Goal: Transaction & Acquisition: Purchase product/service

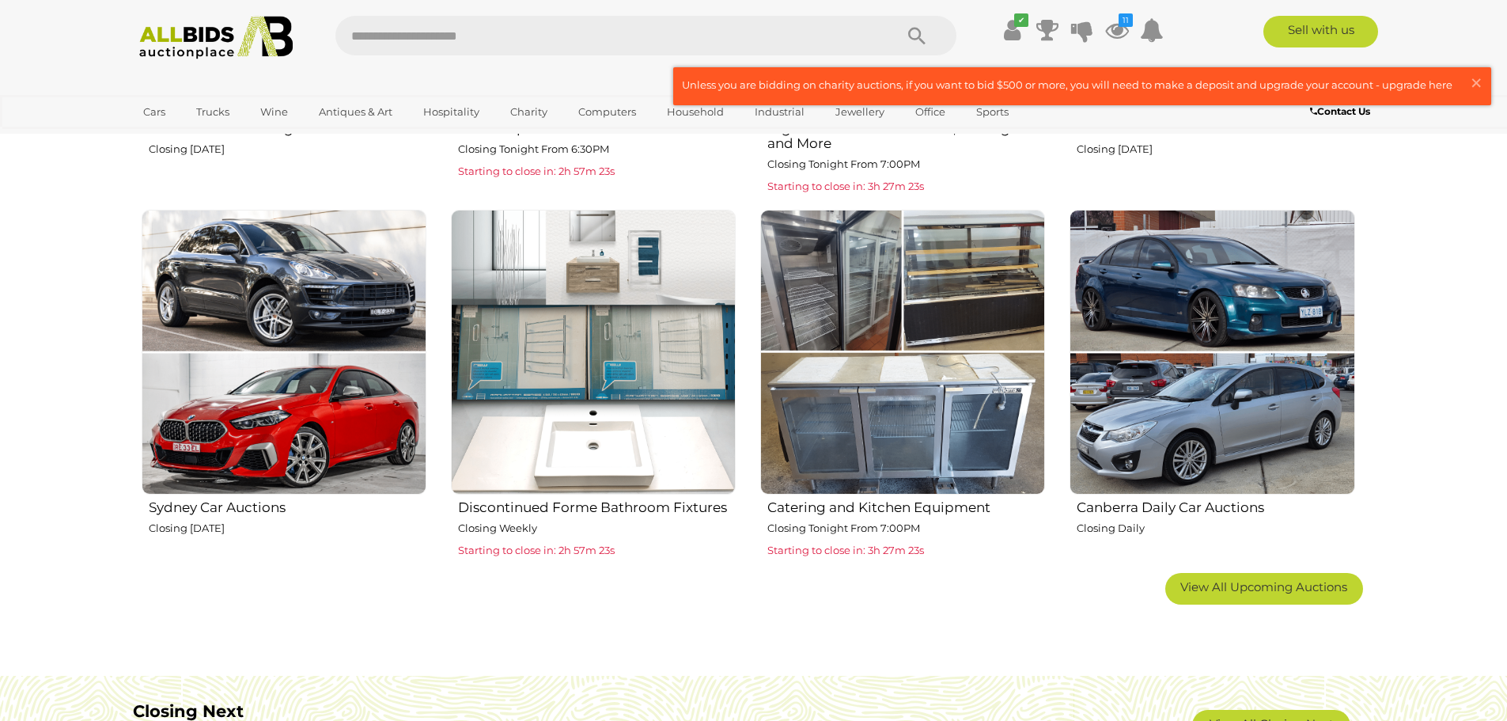
scroll to position [923, 0]
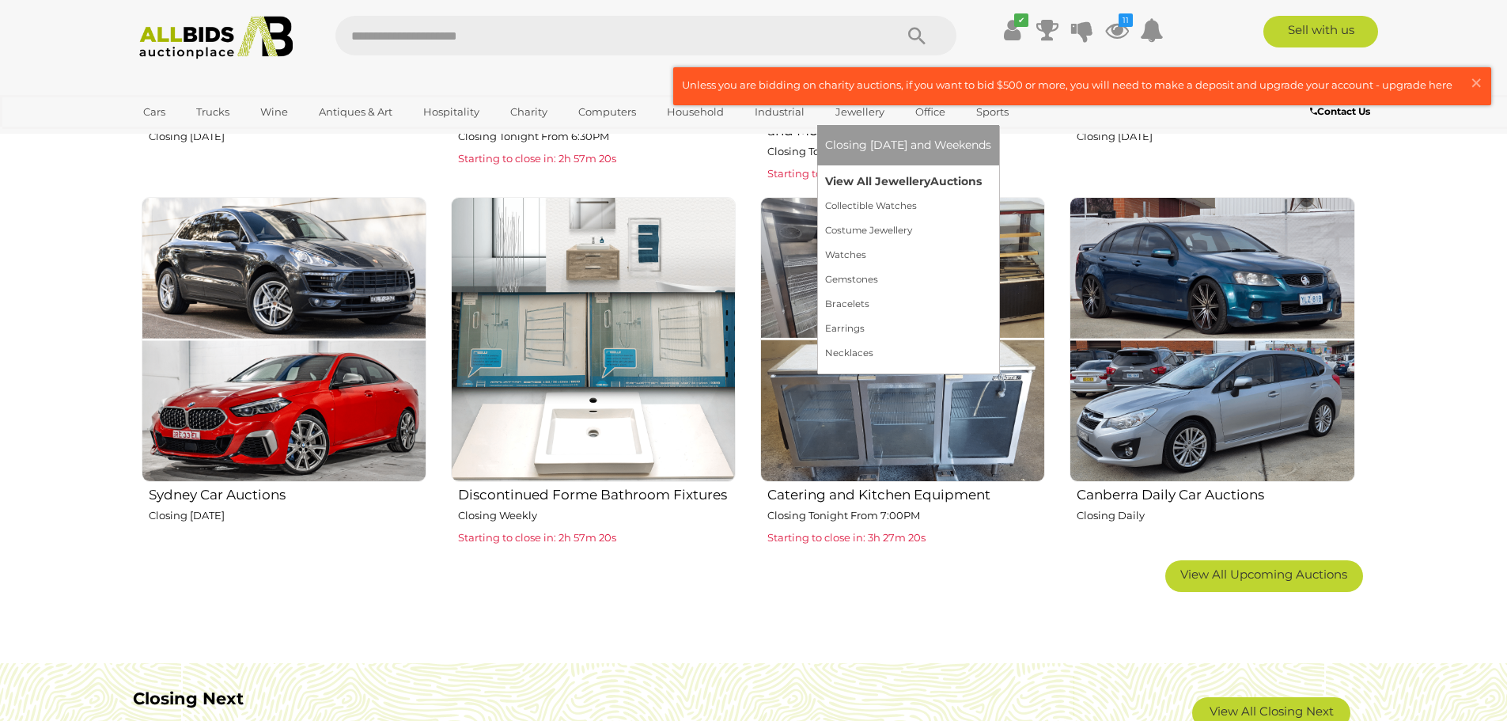
click at [872, 175] on link "View All Jewellery Auctions" at bounding box center [908, 181] width 166 height 25
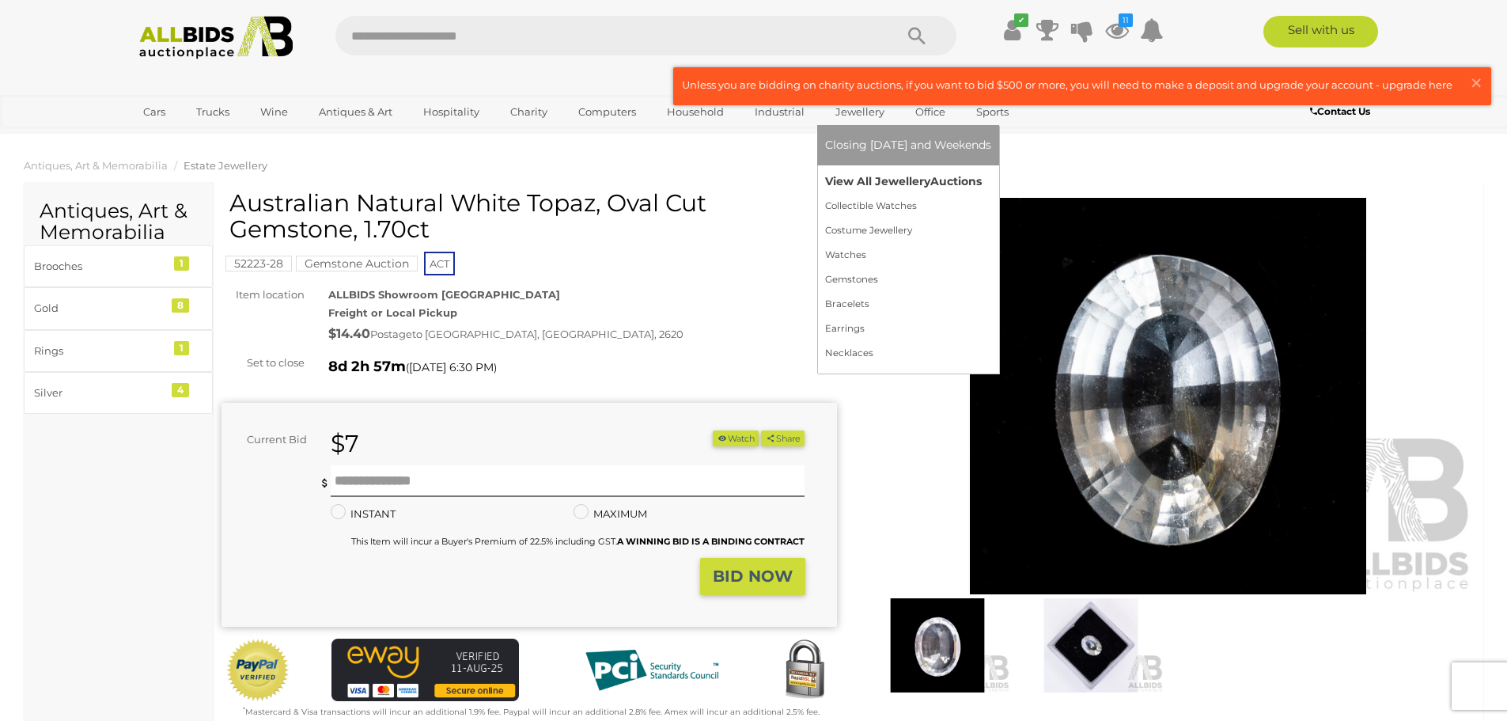
click at [841, 180] on link "View All Jewellery Auctions" at bounding box center [908, 181] width 166 height 25
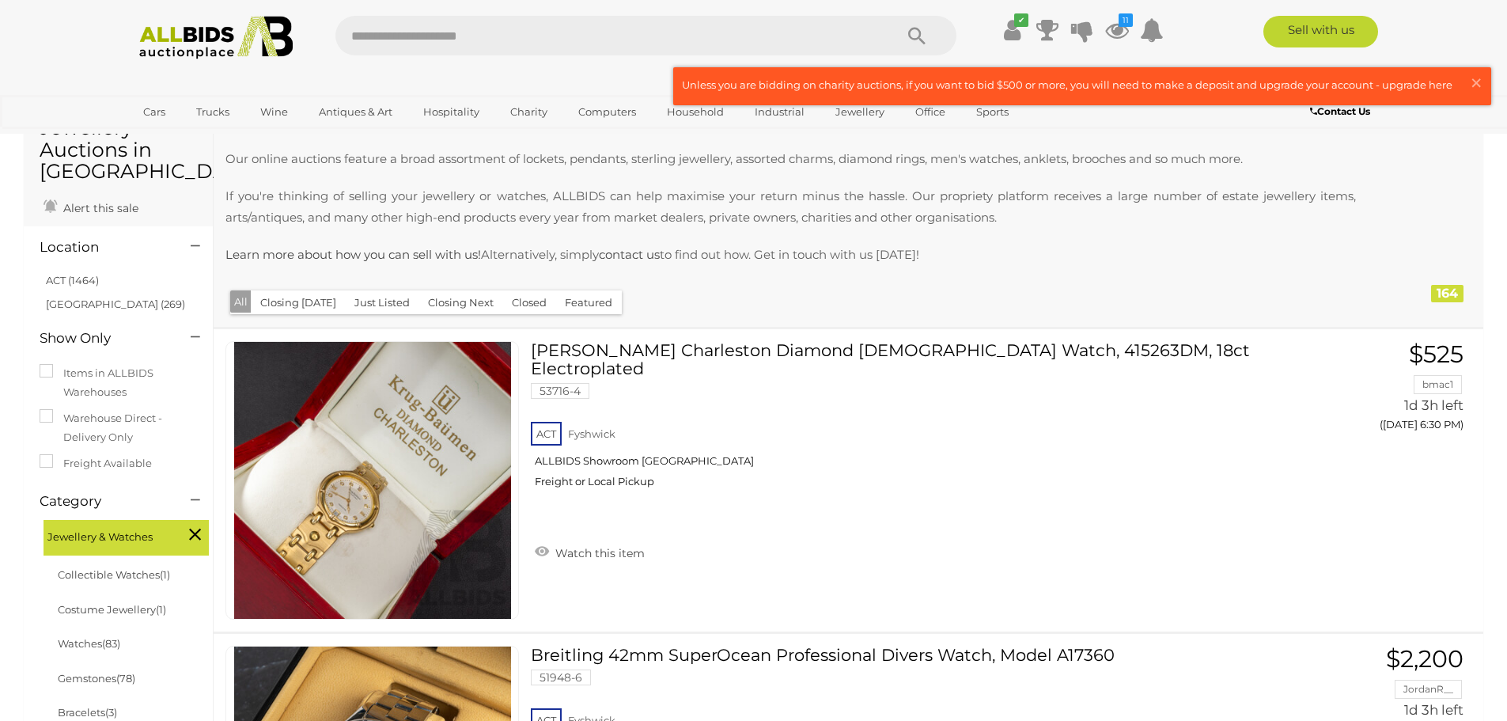
scroll to position [83, 0]
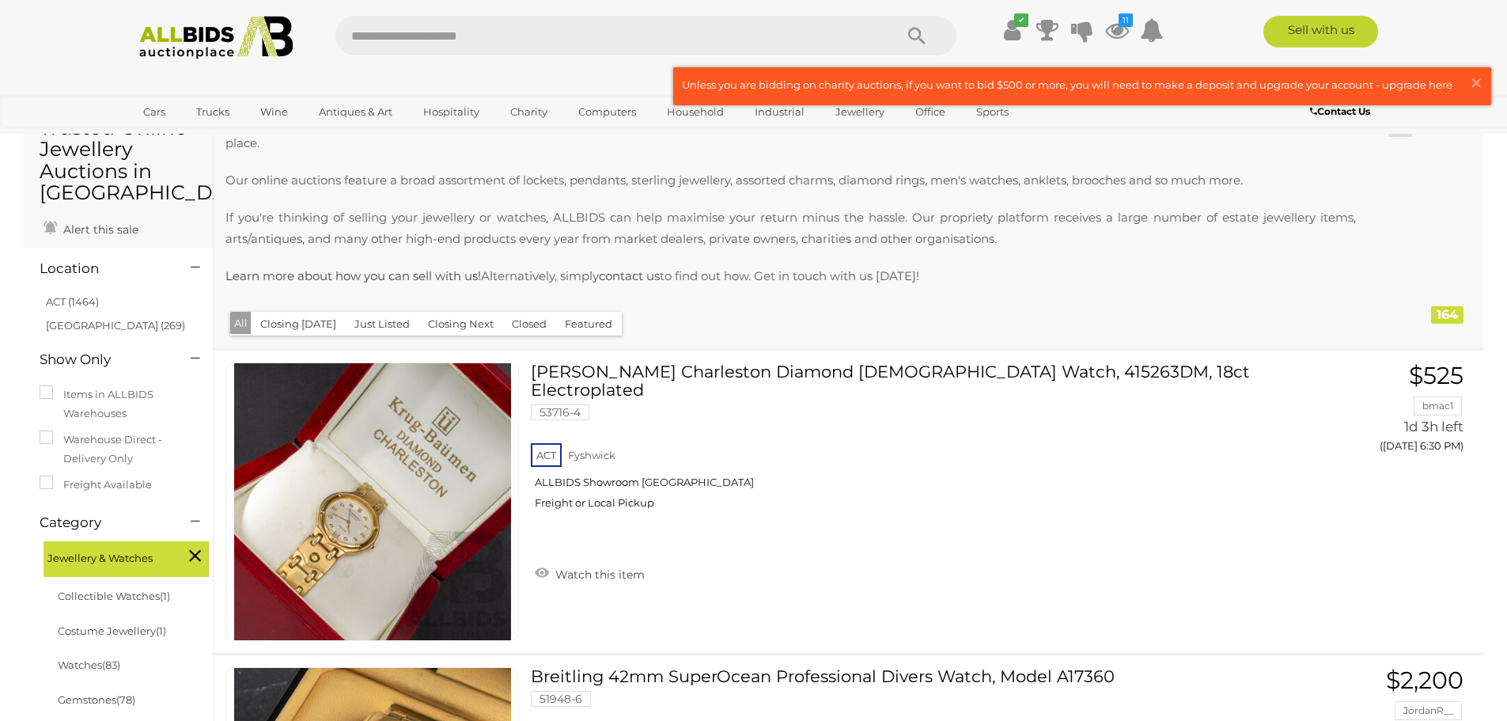
click at [383, 324] on button "Just Listed" at bounding box center [382, 324] width 74 height 25
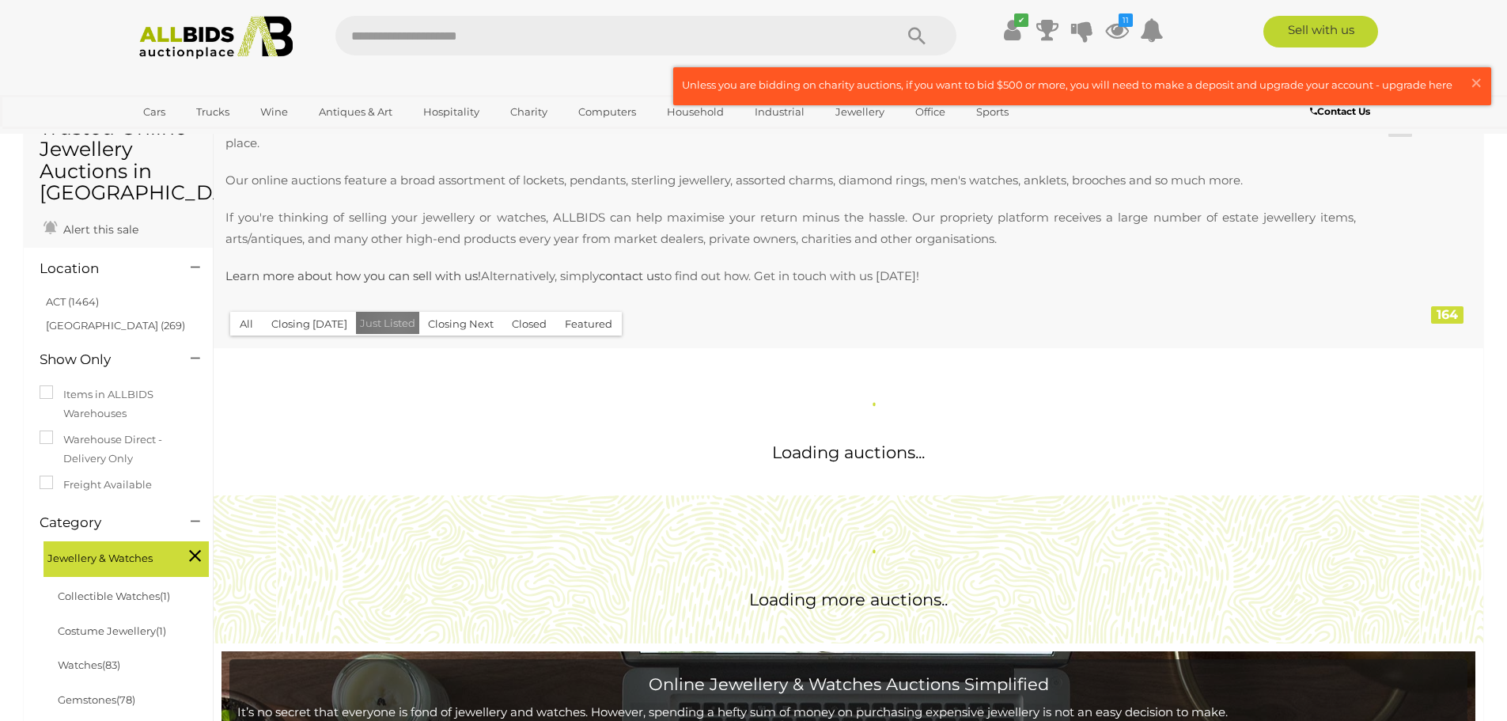
scroll to position [0, 0]
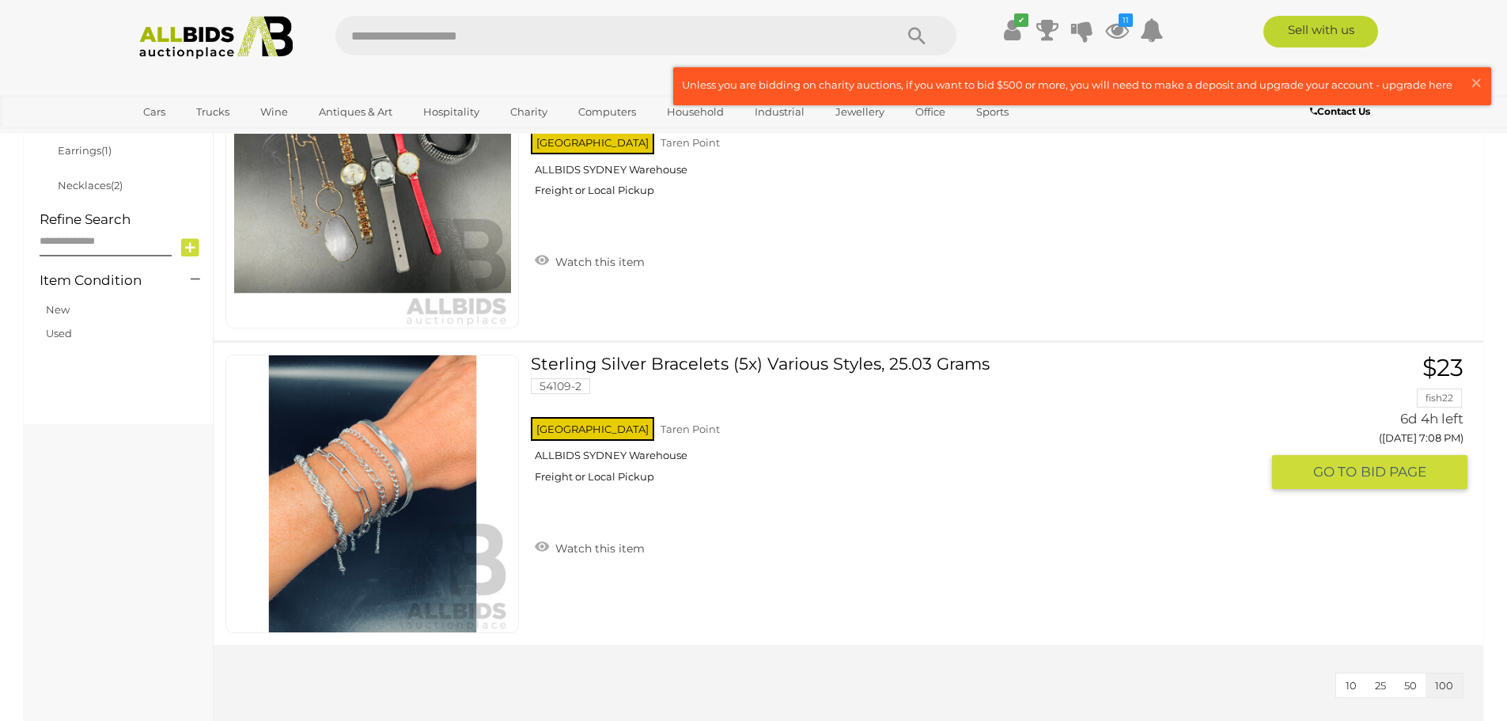
scroll to position [791, 0]
